Goal: Navigation & Orientation: Understand site structure

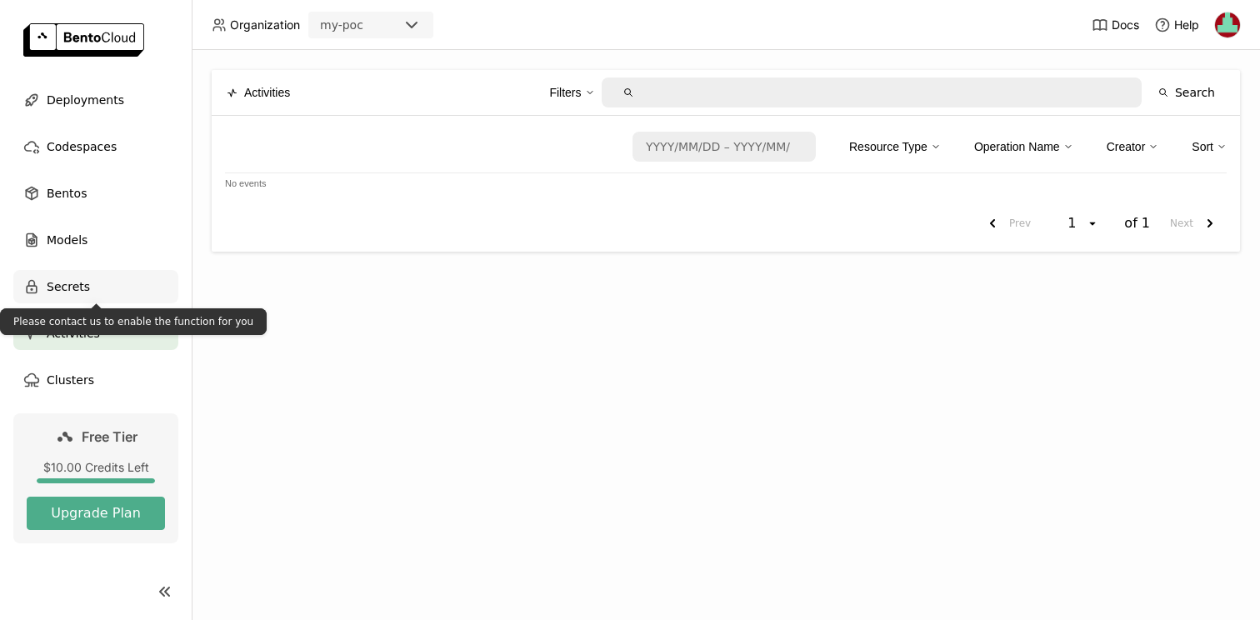
click at [94, 282] on div "Secrets" at bounding box center [95, 286] width 165 height 33
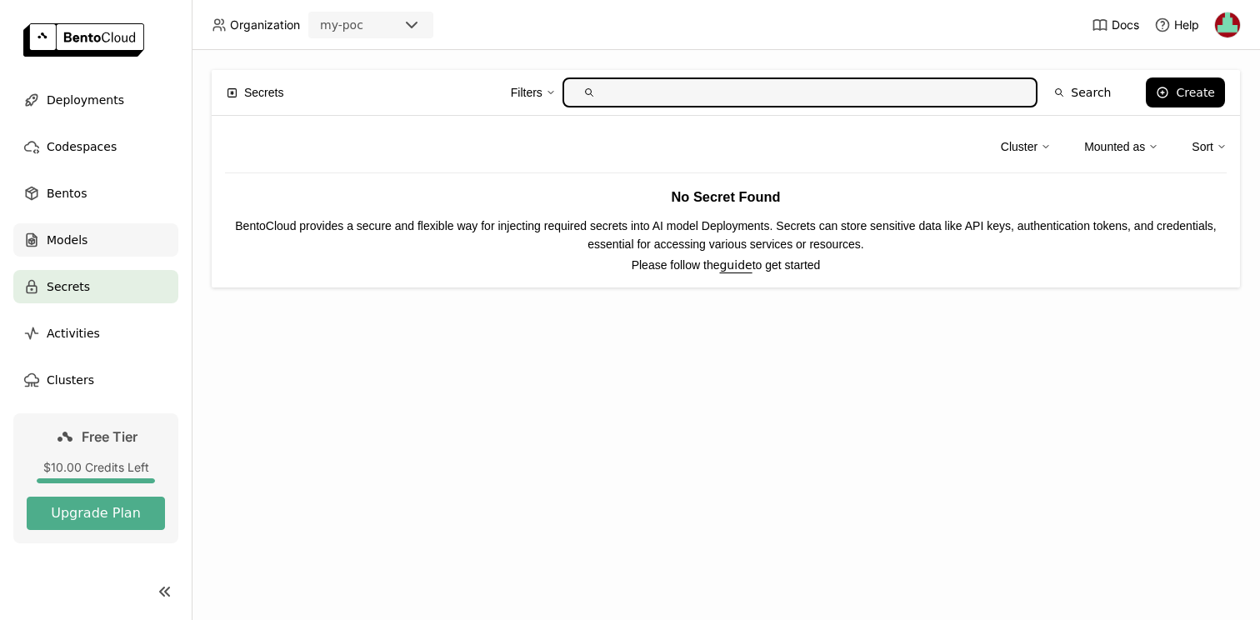
click at [92, 238] on div "Models" at bounding box center [95, 239] width 165 height 33
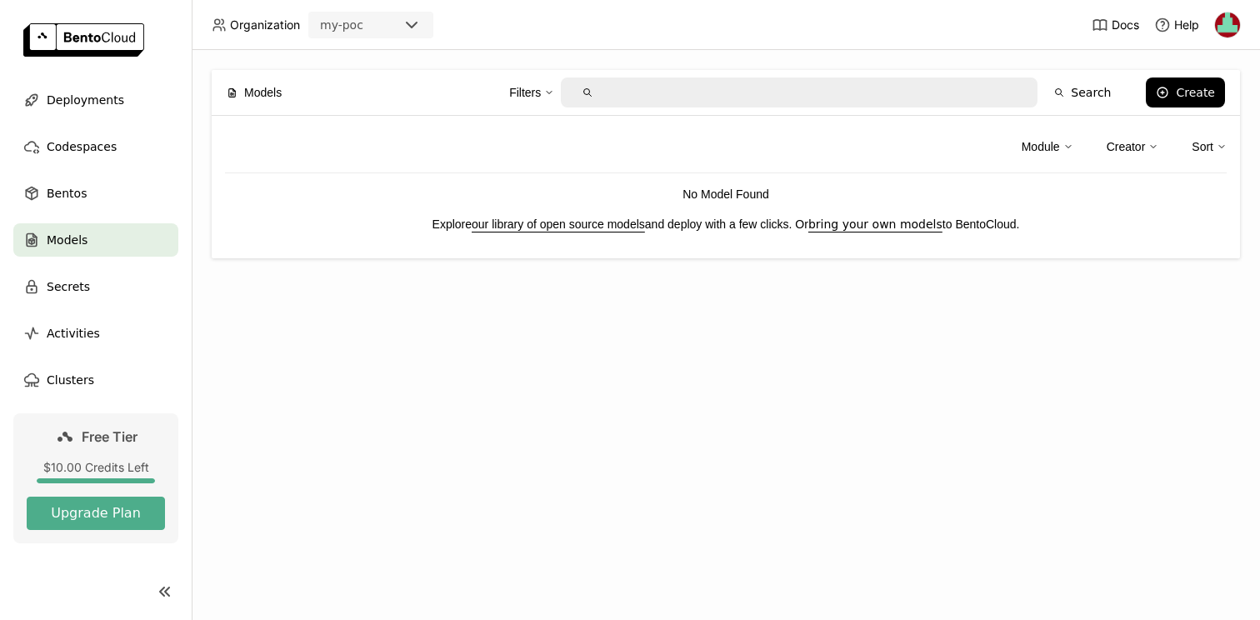
click at [604, 223] on link "our library of open source models" at bounding box center [558, 224] width 173 height 13
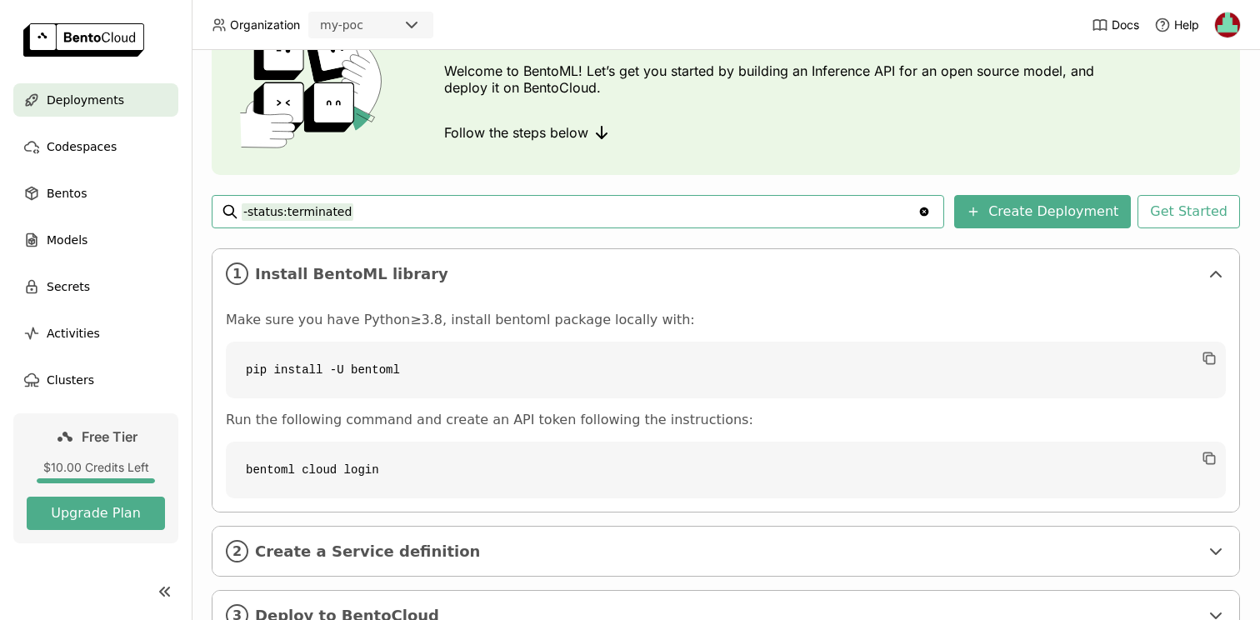
scroll to position [171, 0]
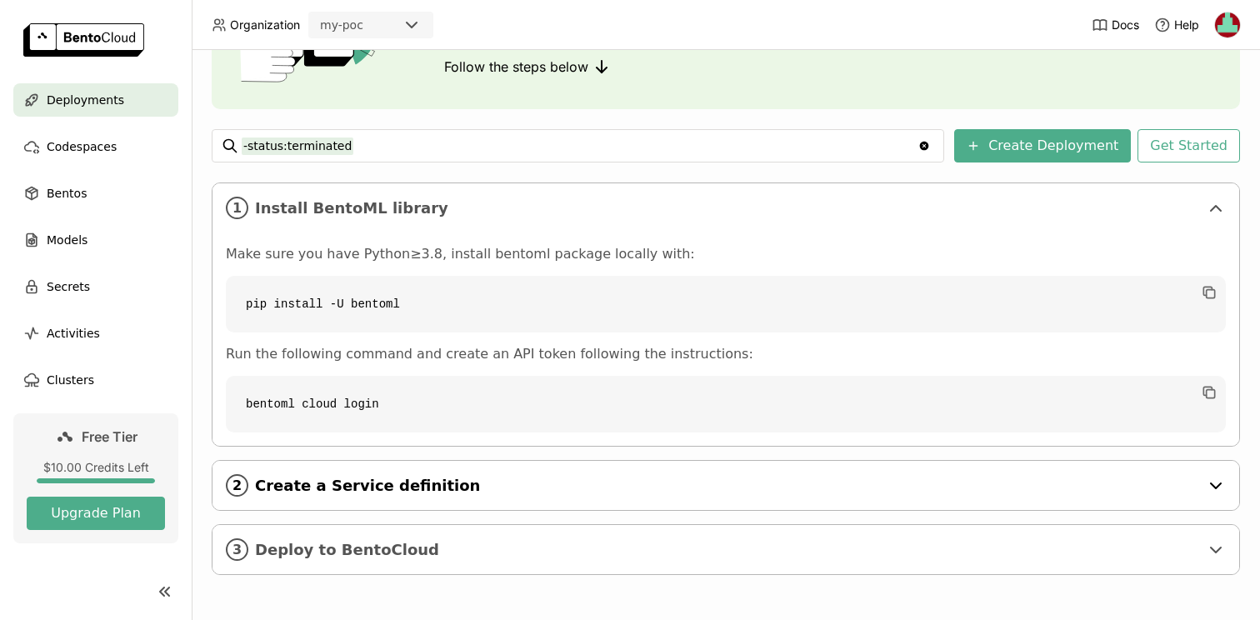
click at [428, 494] on div "2 Create a Service definition" at bounding box center [726, 485] width 1027 height 49
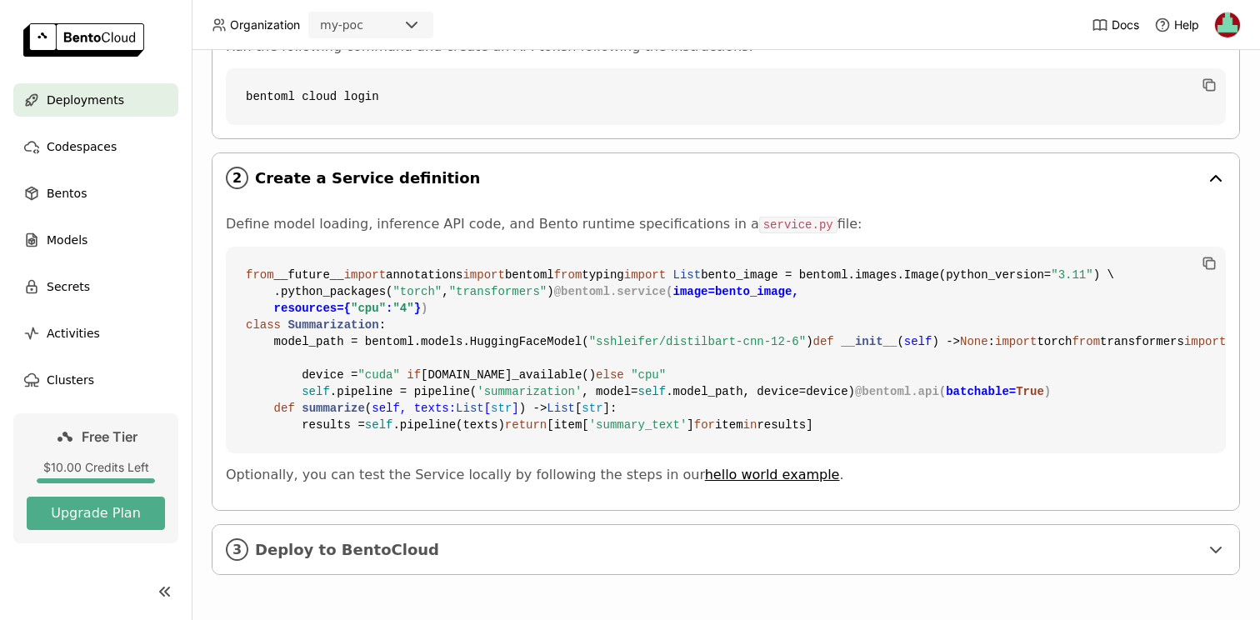
scroll to position [778, 0]
click at [343, 549] on span "Deploy to BentoCloud" at bounding box center [727, 550] width 944 height 18
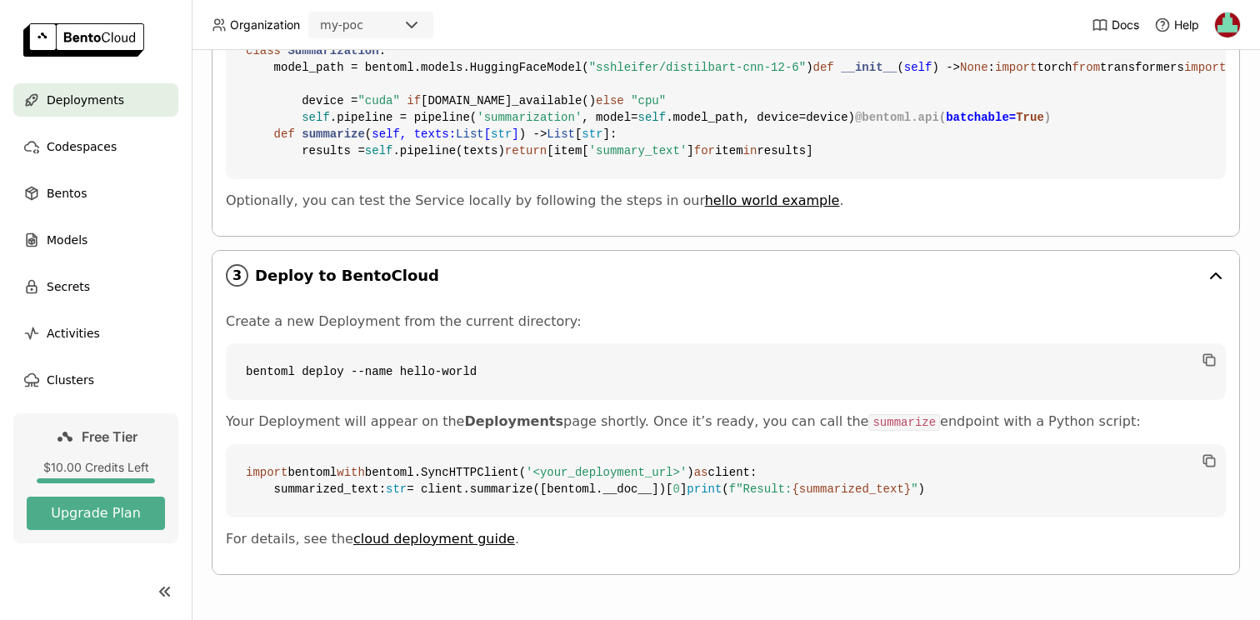
scroll to position [1103, 0]
click at [92, 378] on div "Clusters" at bounding box center [95, 379] width 165 height 33
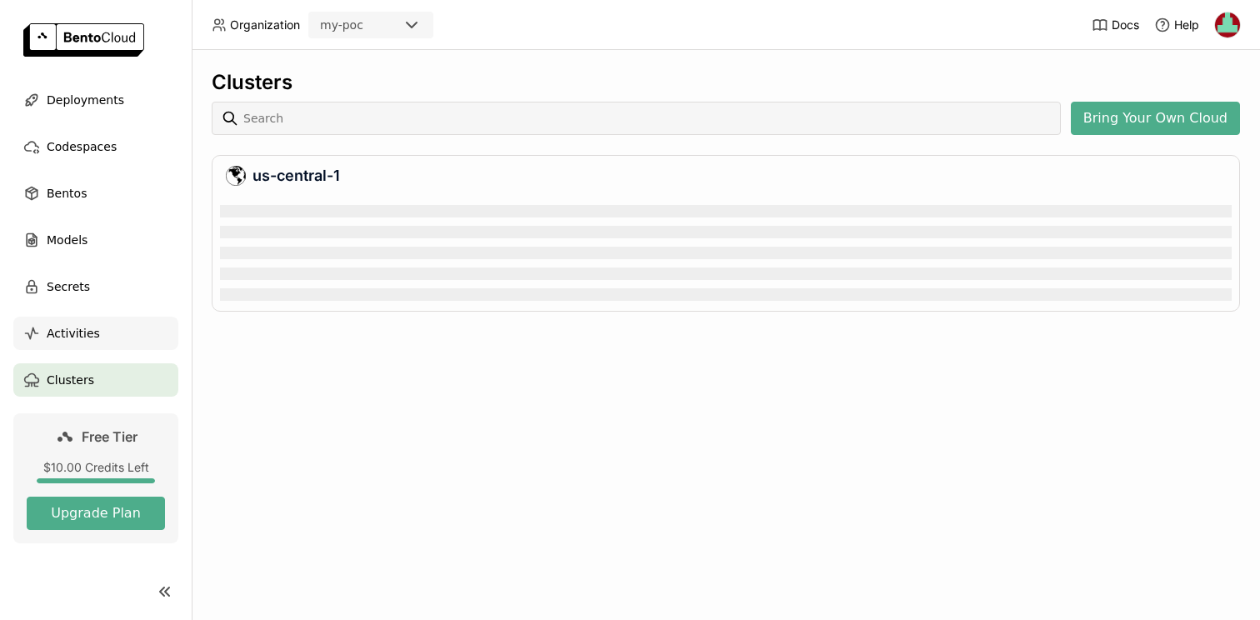
click at [96, 327] on div "Activities" at bounding box center [95, 333] width 165 height 33
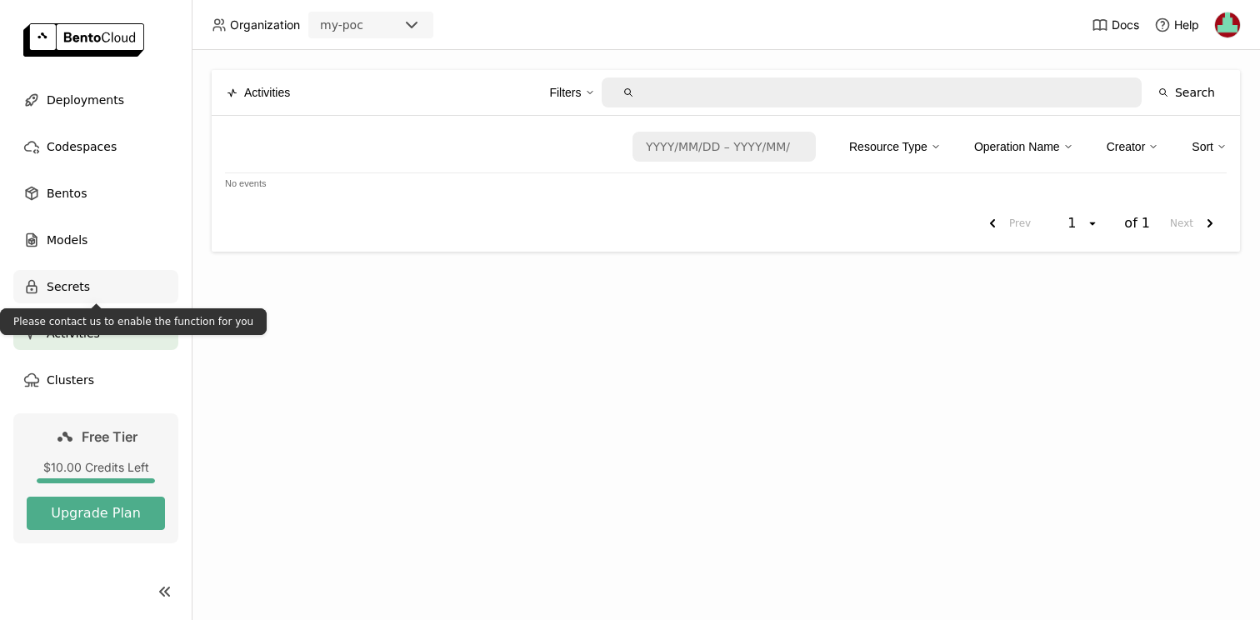
click at [100, 281] on div "Secrets" at bounding box center [95, 286] width 165 height 33
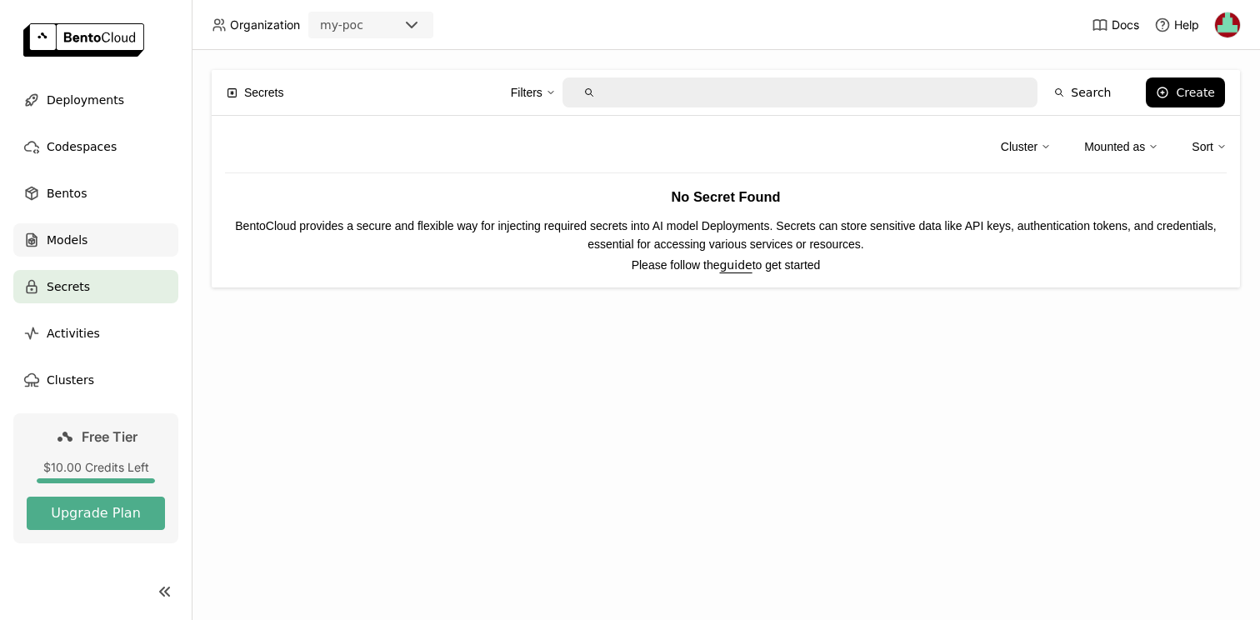
click at [103, 245] on div "Models" at bounding box center [95, 239] width 165 height 33
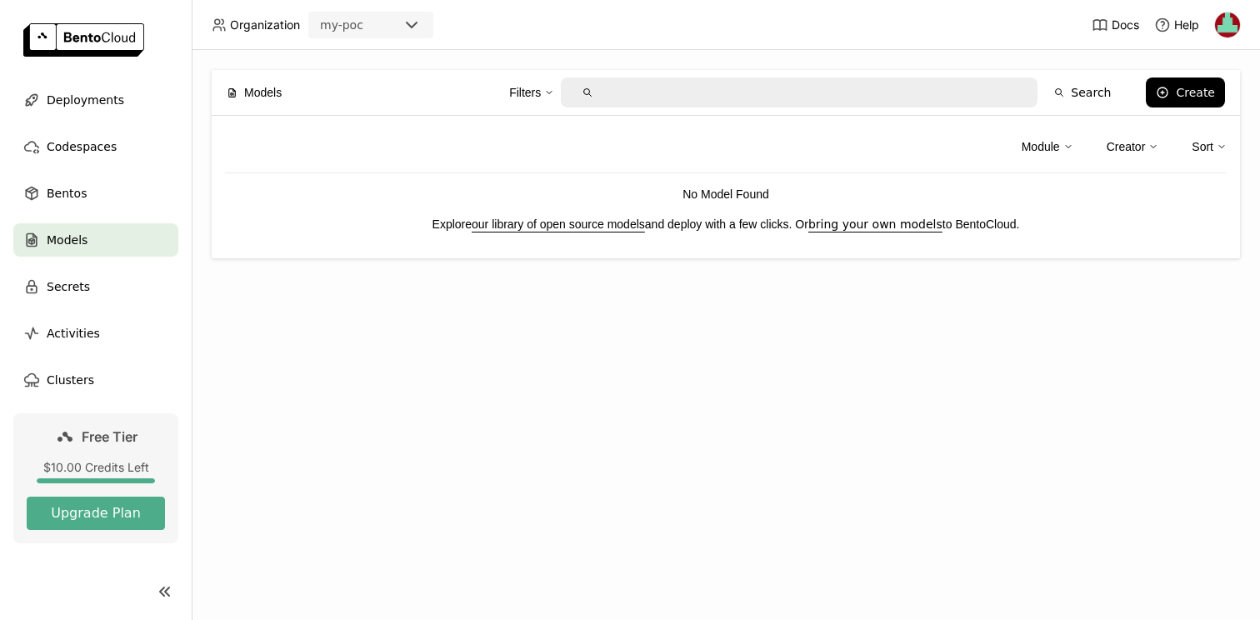
click at [520, 222] on link "our library of open source models" at bounding box center [558, 224] width 173 height 13
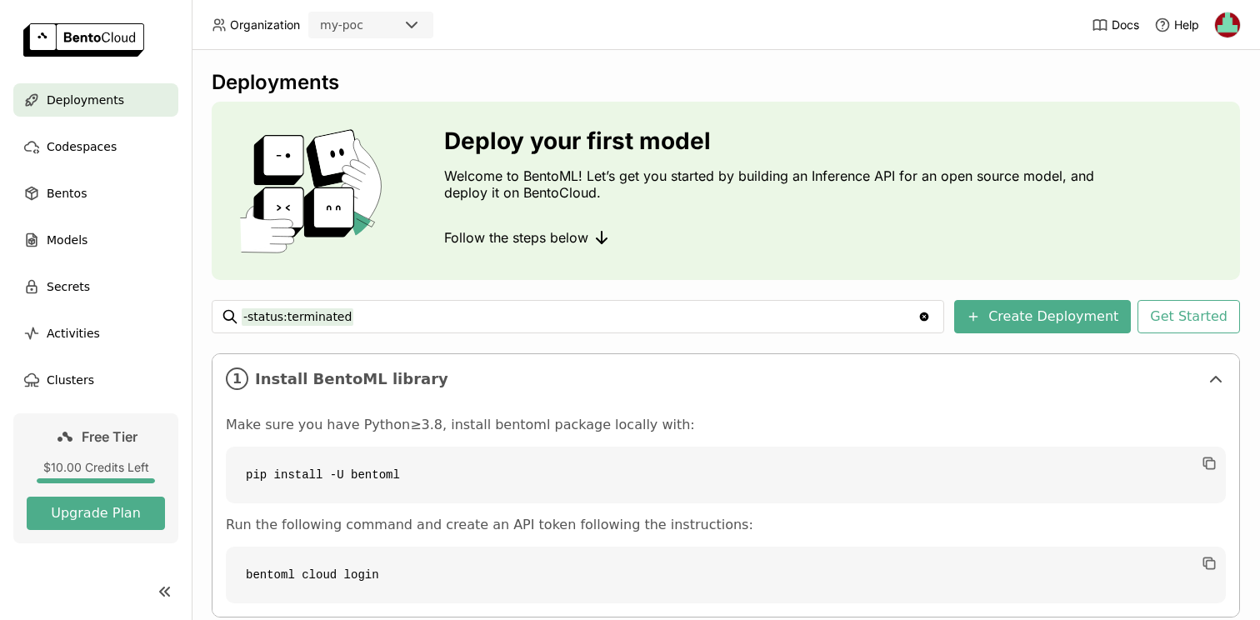
click at [929, 313] on icon "Clear value" at bounding box center [924, 317] width 9 height 9
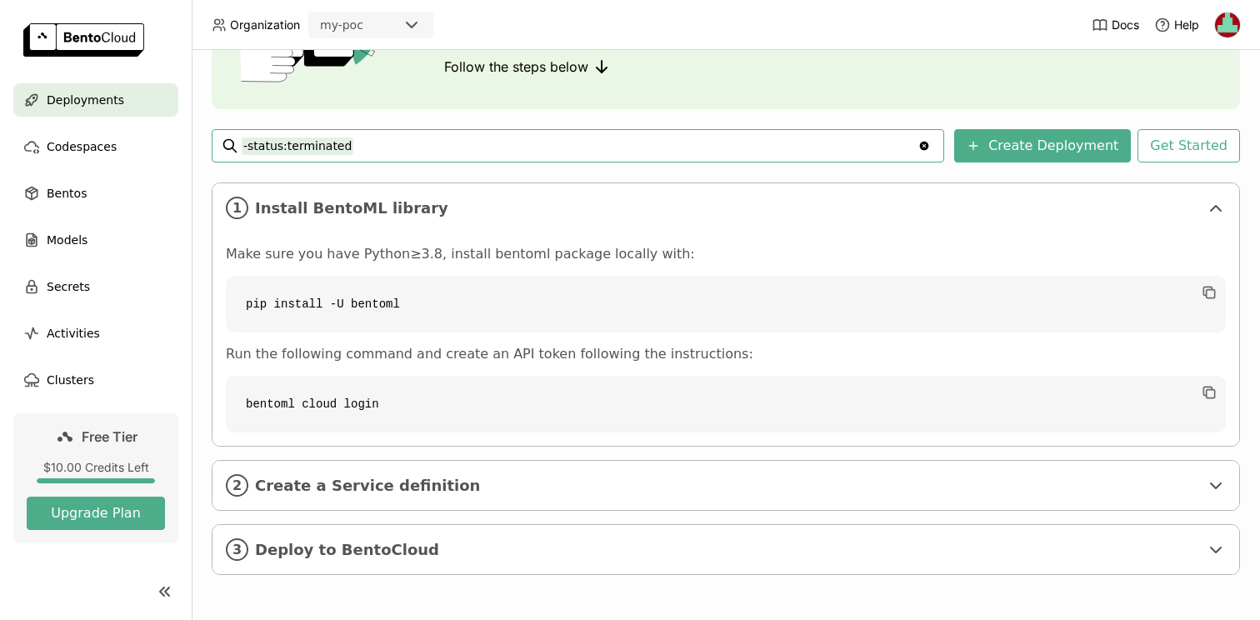
scroll to position [157, 0]
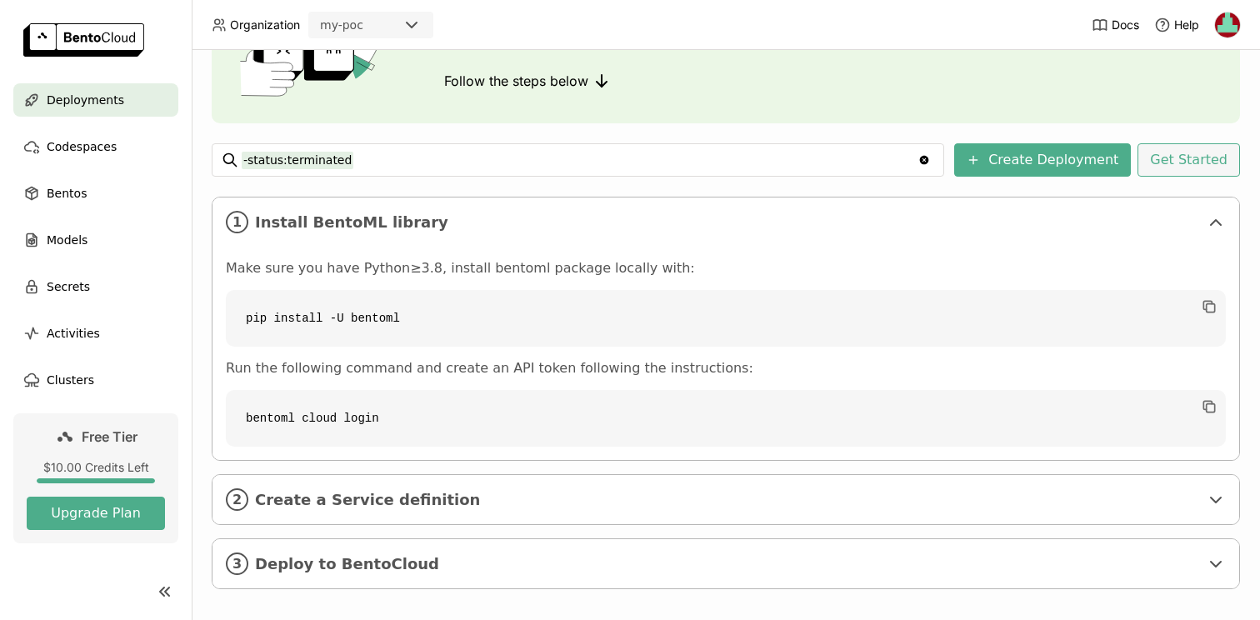
click at [1219, 157] on button "Get Started" at bounding box center [1189, 159] width 103 height 33
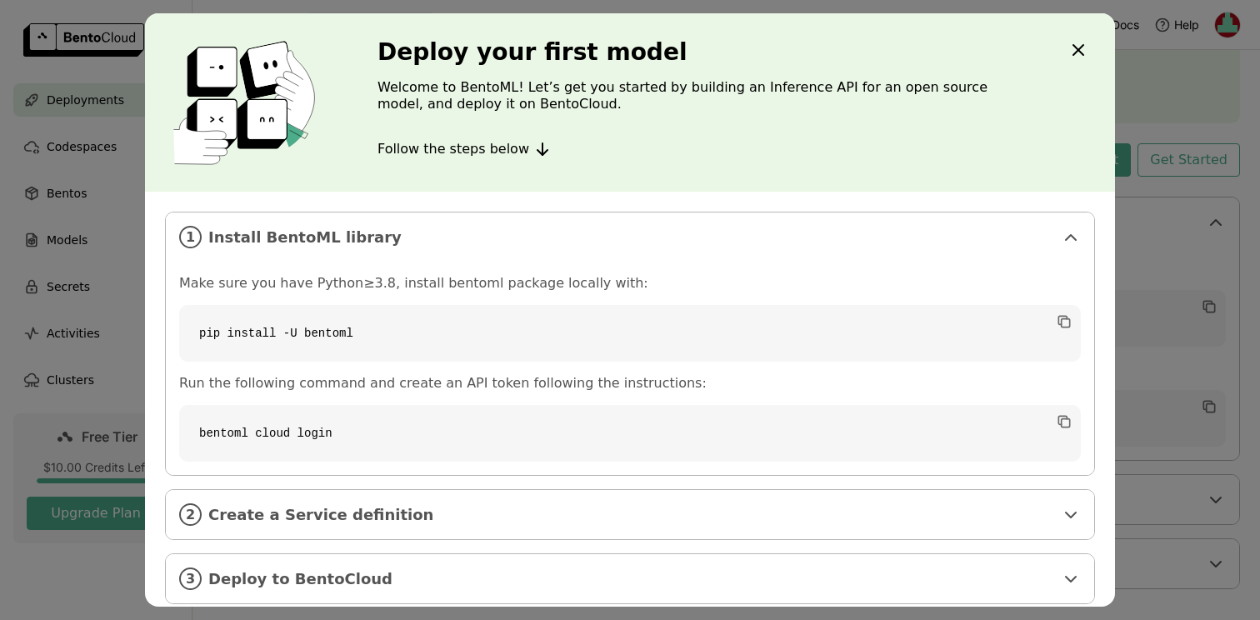
scroll to position [18, 0]
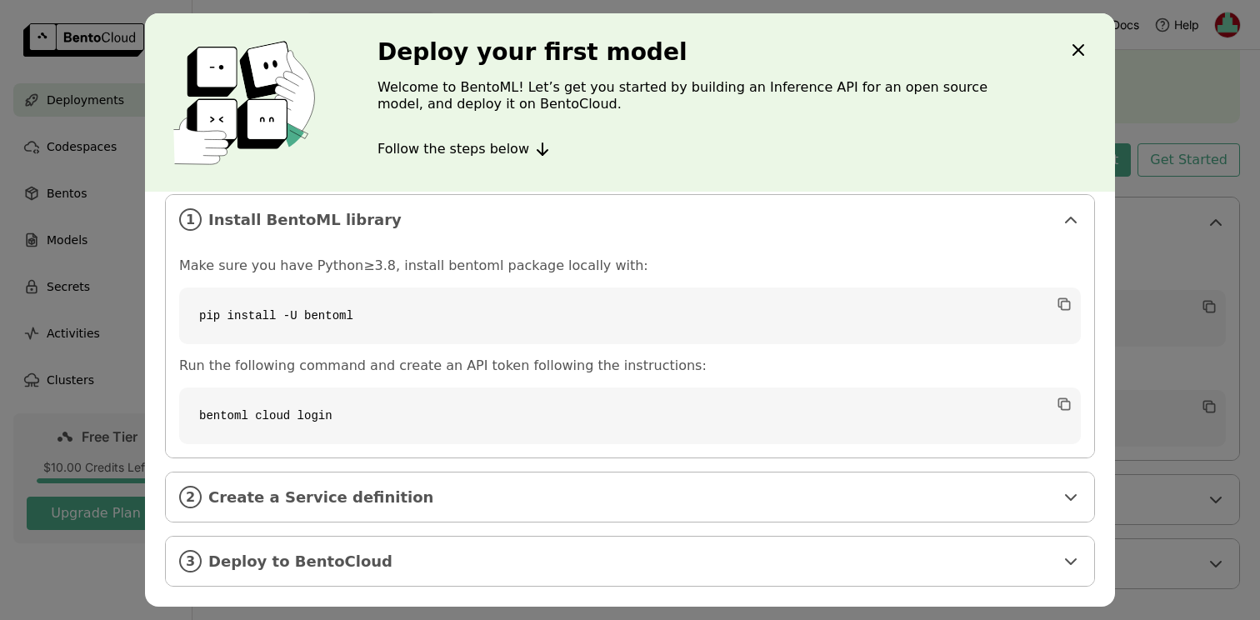
drag, startPoint x: 1083, startPoint y: 52, endPoint x: 921, endPoint y: 90, distance: 167.0
click at [1013, 68] on div "Deploy your first model Welcome to BentoML! Let’s get you started by building a…" at bounding box center [630, 309] width 970 height 593
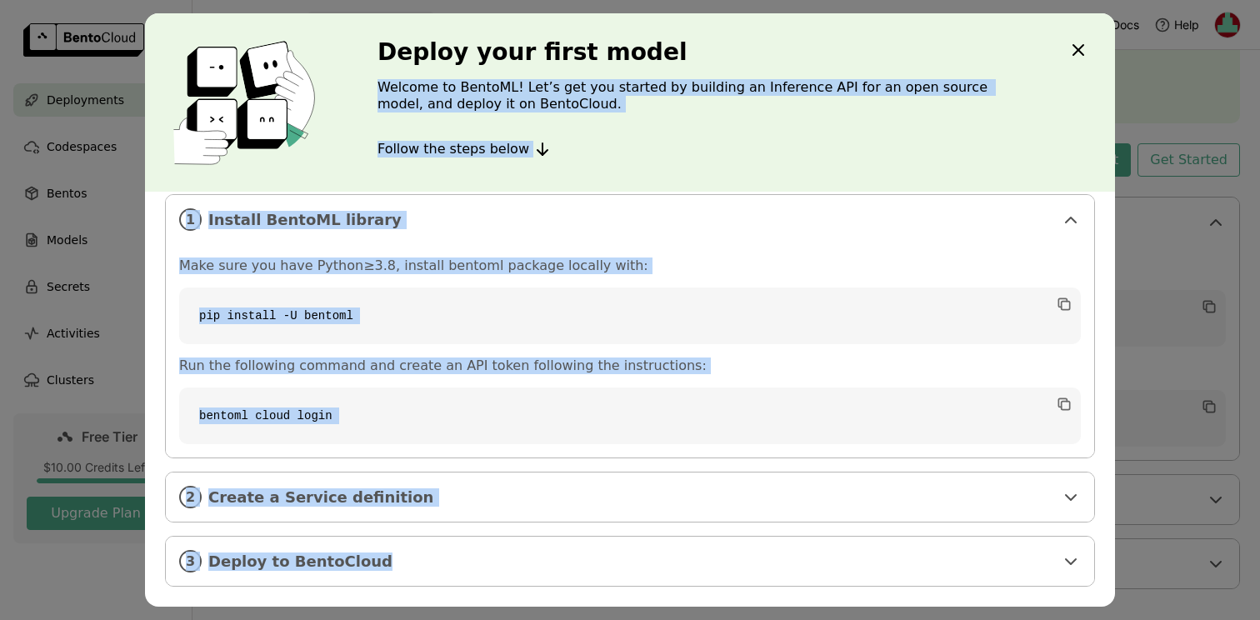
click at [794, 89] on p "Welcome to BentoML! Let’s get you started by building an Inference API for an o…" at bounding box center [707, 95] width 658 height 33
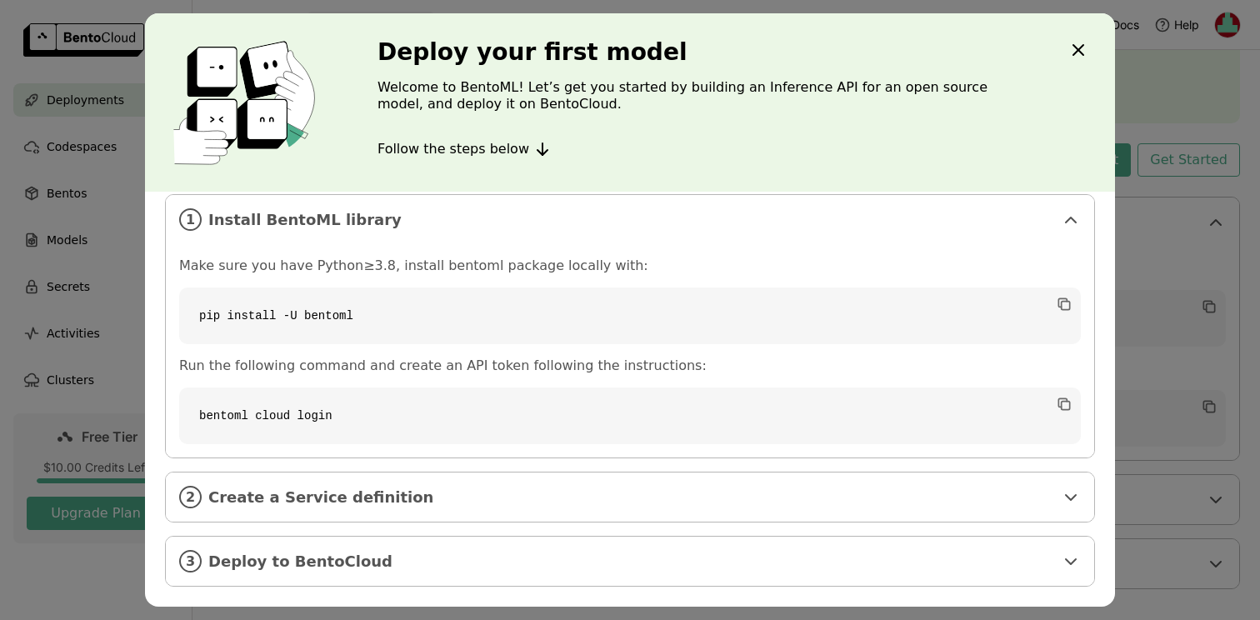
click at [1083, 48] on icon "Close" at bounding box center [1078, 50] width 20 height 20
